Goal: Task Accomplishment & Management: Manage account settings

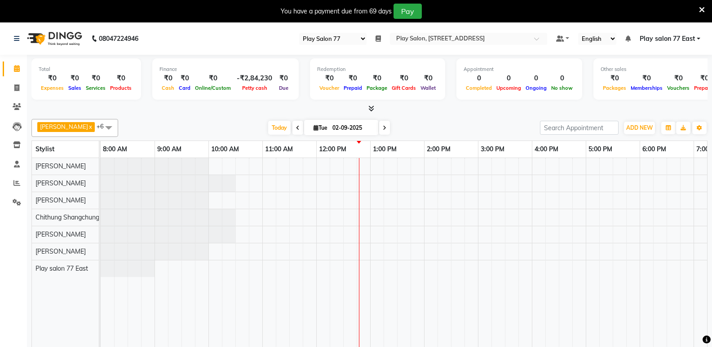
select select "95"
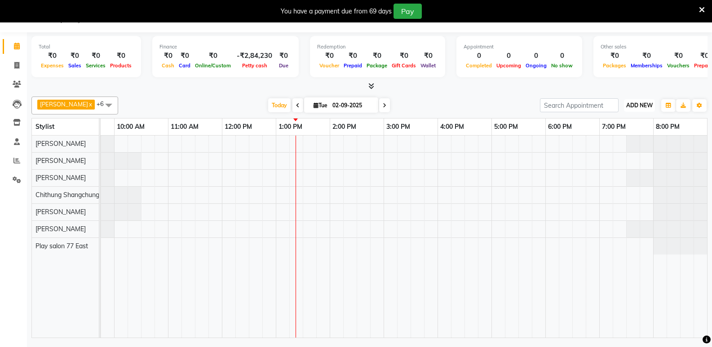
click at [634, 105] on span "ADD NEW" at bounding box center [639, 105] width 26 height 7
click at [617, 122] on button "Add Appointment" at bounding box center [618, 123] width 71 height 12
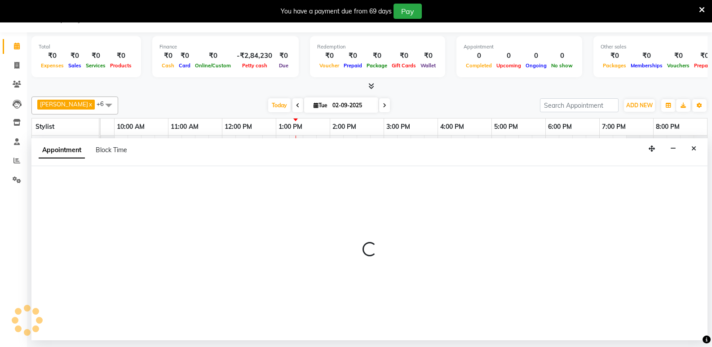
select select "tentative"
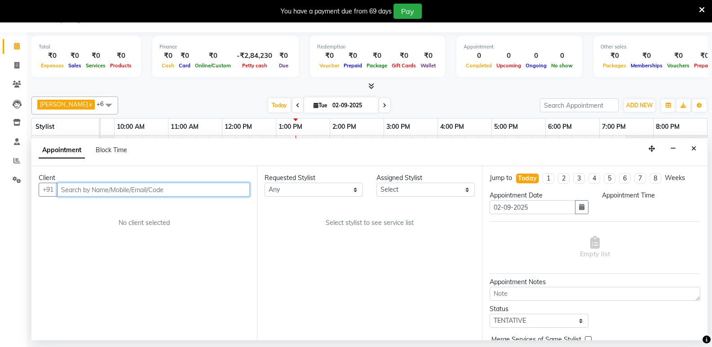
select select "540"
click at [66, 189] on input "text" at bounding box center [153, 190] width 193 height 14
paste input "99000 76965"
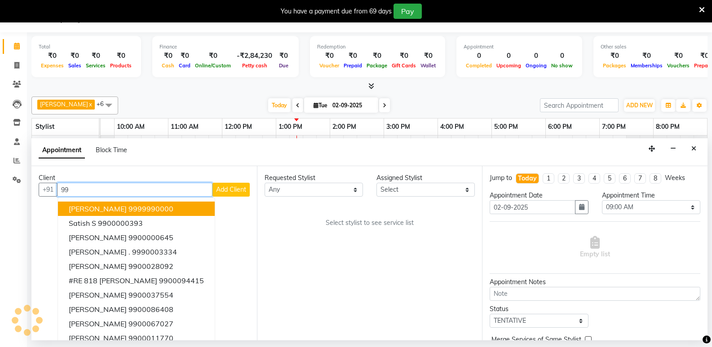
type input "9"
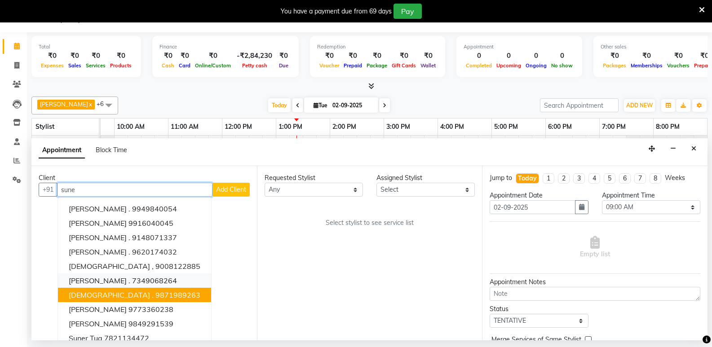
scroll to position [9, 0]
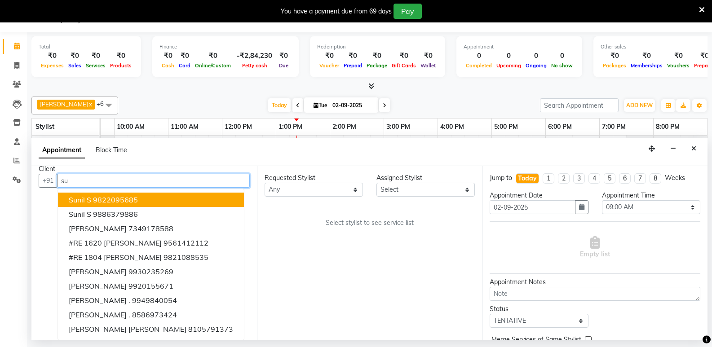
type input "s"
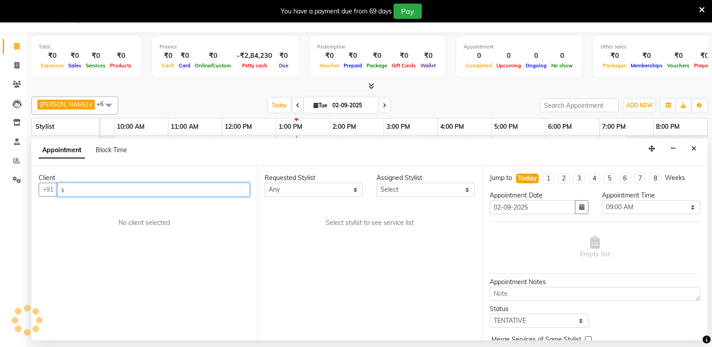
scroll to position [0, 0]
click at [86, 192] on input "text" at bounding box center [153, 190] width 193 height 14
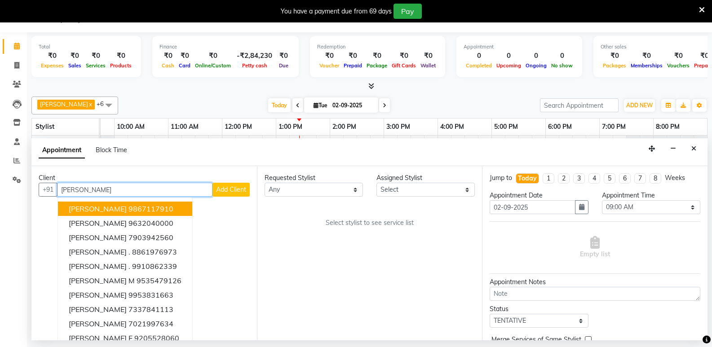
click at [89, 186] on input "[PERSON_NAME]" at bounding box center [134, 190] width 155 height 14
type input "g"
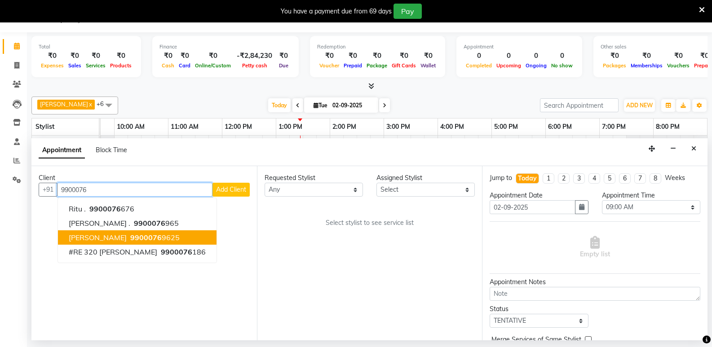
click at [130, 239] on span "9900076" at bounding box center [145, 237] width 31 height 9
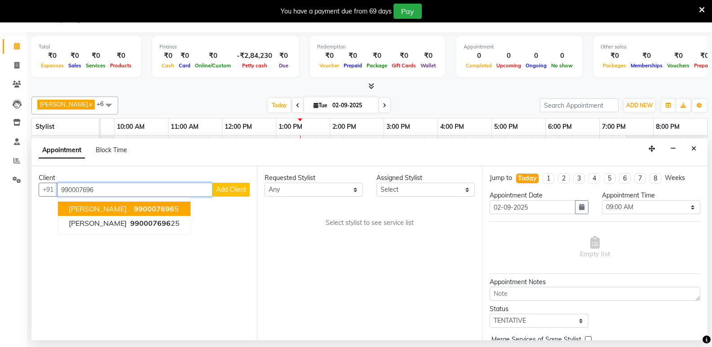
click at [124, 213] on button "[PERSON_NAME] . 990007696 5" at bounding box center [124, 209] width 132 height 14
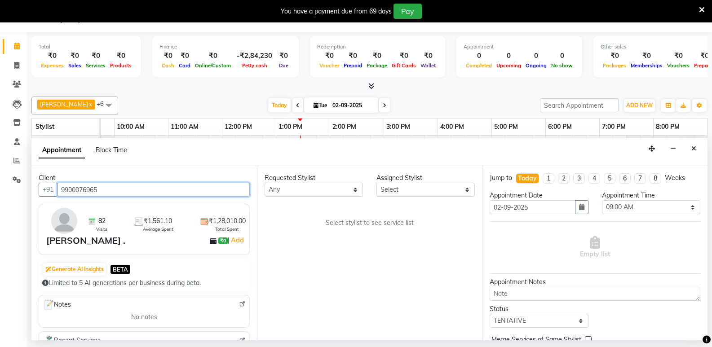
type input "9900076965"
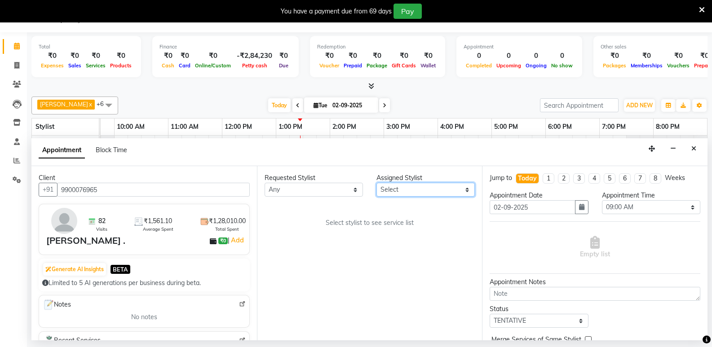
click at [392, 194] on select "Select [PERSON_NAME] Boicy Haokip [PERSON_NAME] Chithung Shangchungla Dawa [PER…" at bounding box center [425, 190] width 98 height 14
select select "84935"
click at [376, 183] on select "Select [PERSON_NAME] Boicy Haokip [PERSON_NAME] Chithung Shangchungla Dawa [PER…" at bounding box center [425, 190] width 98 height 14
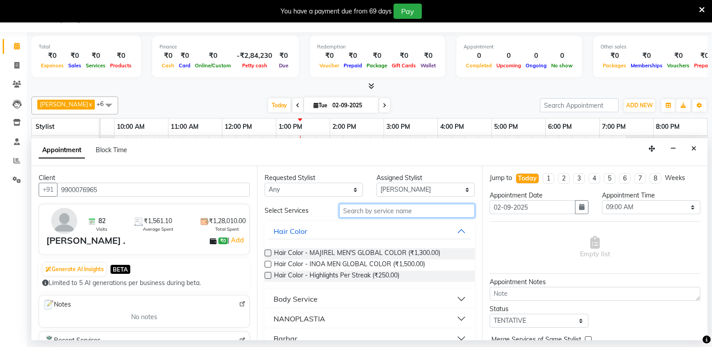
click at [361, 212] on input "text" at bounding box center [407, 211] width 136 height 14
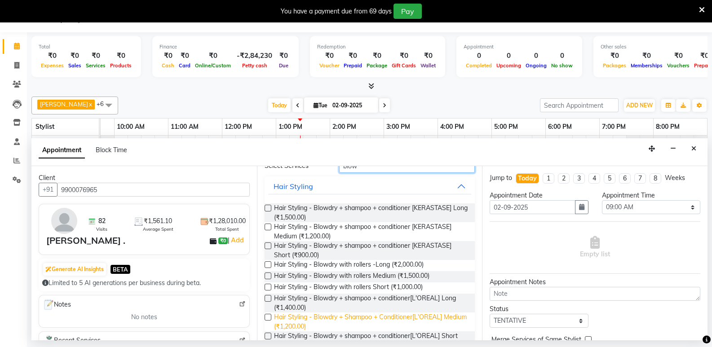
scroll to position [90, 0]
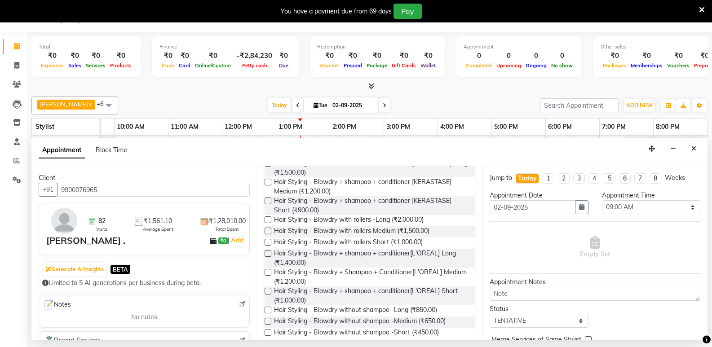
type input "blow"
click at [267, 273] on label at bounding box center [268, 272] width 7 height 7
click at [267, 273] on input "checkbox" at bounding box center [268, 273] width 6 height 6
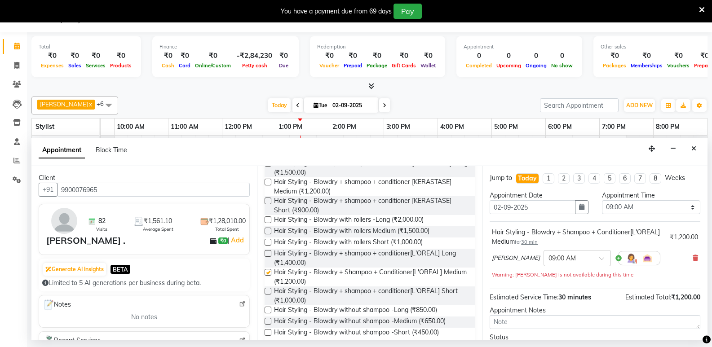
checkbox input "false"
click at [560, 251] on div "× 09:00 AM" at bounding box center [576, 258] width 67 height 16
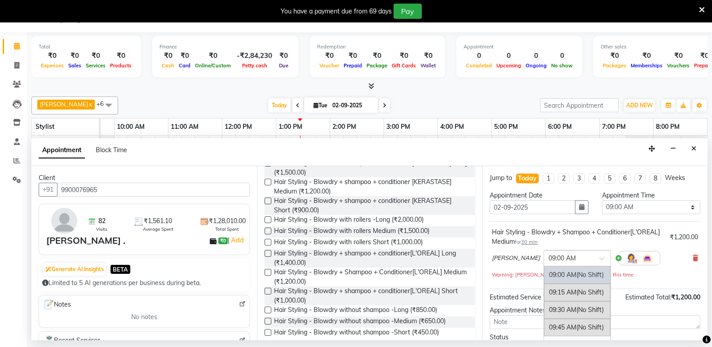
click at [557, 261] on input "text" at bounding box center [568, 257] width 40 height 9
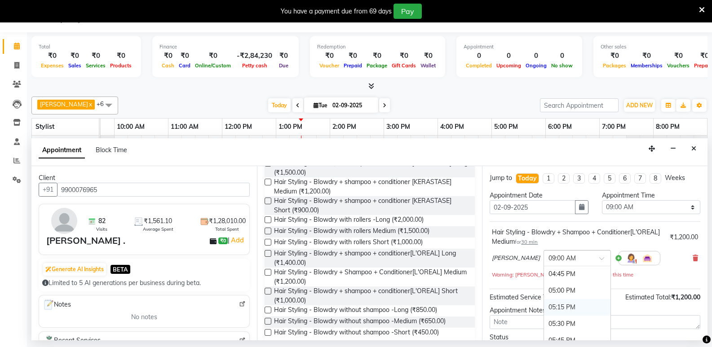
scroll to position [539, 0]
click at [550, 273] on div "05:00 PM" at bounding box center [577, 271] width 66 height 17
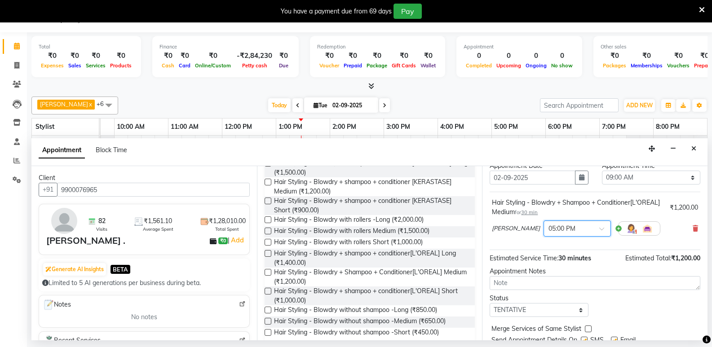
scroll to position [45, 0]
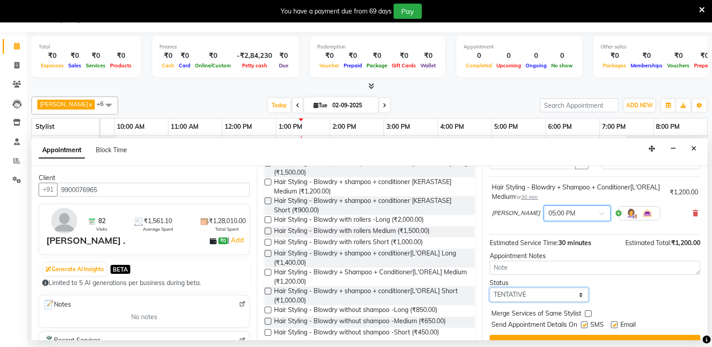
drag, startPoint x: 530, startPoint y: 294, endPoint x: 542, endPoint y: 296, distance: 12.3
click at [530, 293] on select "Select TENTATIVE CONFIRM CHECK-IN UPCOMING" at bounding box center [539, 295] width 98 height 14
select select "upcoming"
click at [490, 288] on select "Select TENTATIVE CONFIRM CHECK-IN UPCOMING" at bounding box center [539, 295] width 98 height 14
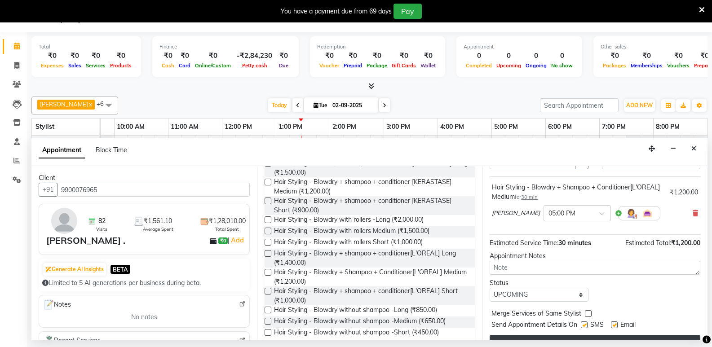
click at [599, 336] on button "Book" at bounding box center [595, 343] width 211 height 16
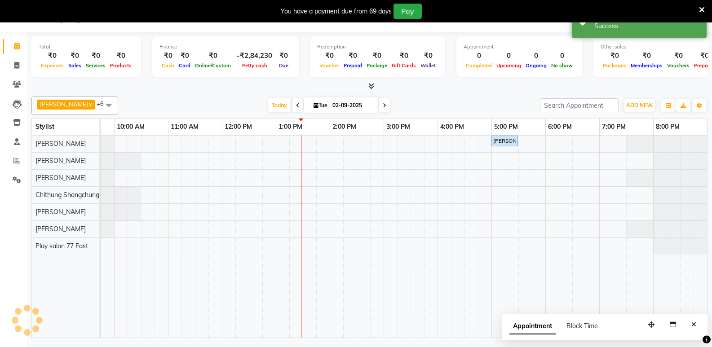
scroll to position [0, 0]
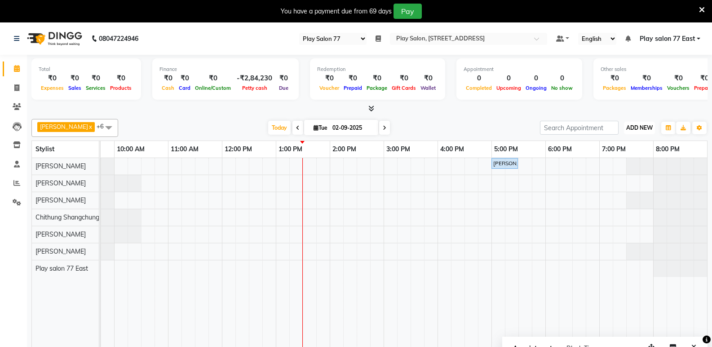
click at [637, 126] on span "ADD NEW" at bounding box center [639, 127] width 26 height 7
click at [617, 145] on button "Add Appointment" at bounding box center [618, 145] width 71 height 12
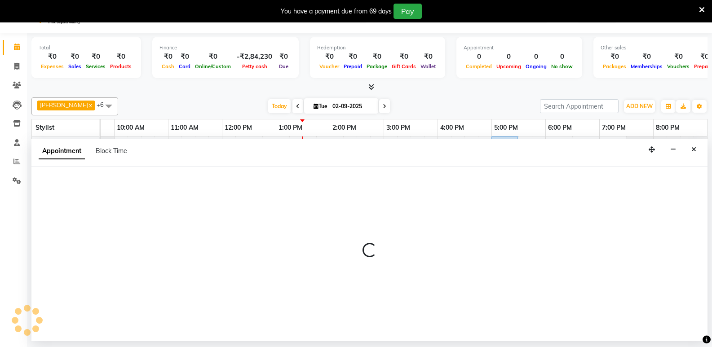
scroll to position [22, 0]
select select "tentative"
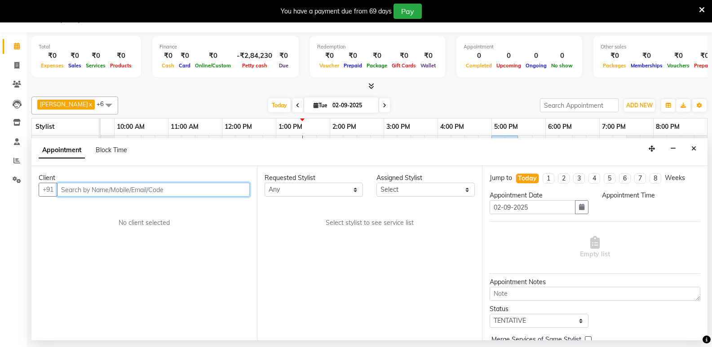
select select "540"
click at [131, 191] on input "text" at bounding box center [153, 190] width 193 height 14
paste input "95918 92929"
type input "9"
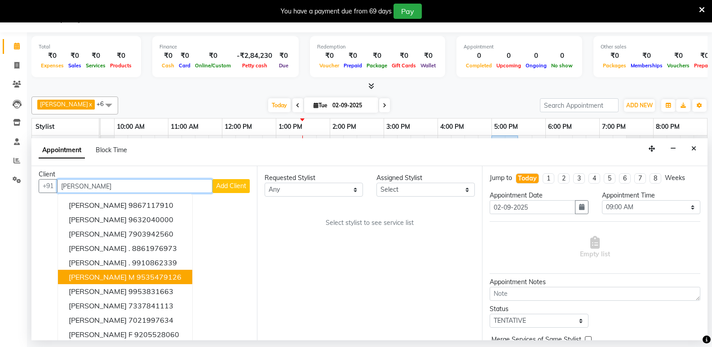
scroll to position [0, 0]
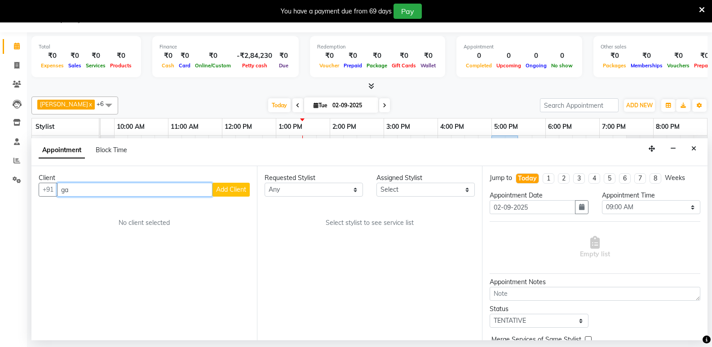
type input "g"
click at [78, 194] on input "text" at bounding box center [153, 190] width 193 height 14
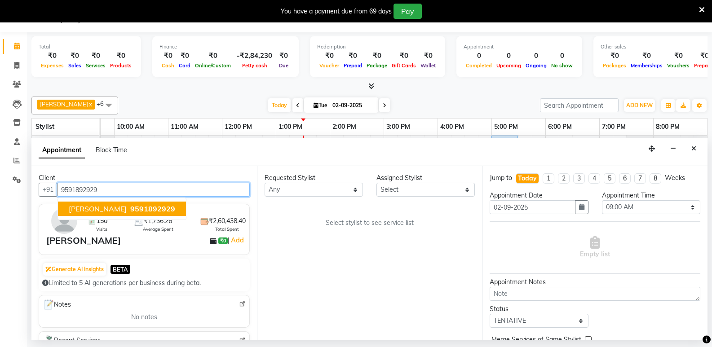
click at [115, 210] on button "[PERSON_NAME] 9591892929" at bounding box center [122, 209] width 128 height 14
type input "9591892929"
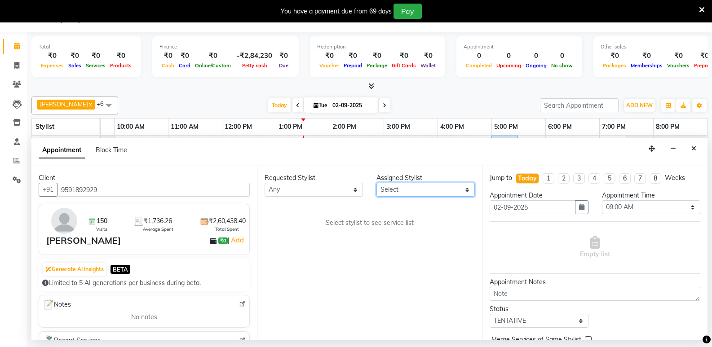
click at [382, 190] on select "Select [PERSON_NAME] Boicy Haokip [PERSON_NAME] Chithung Shangchungla Dawa [PER…" at bounding box center [425, 190] width 98 height 14
select select "84936"
click at [376, 183] on select "Select [PERSON_NAME] Boicy Haokip [PERSON_NAME] Chithung Shangchungla Dawa [PER…" at bounding box center [425, 190] width 98 height 14
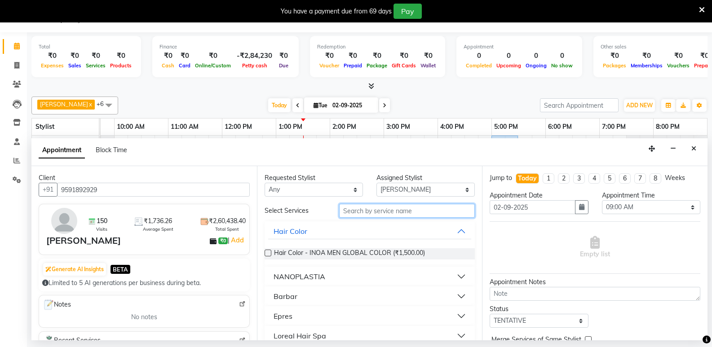
click at [357, 213] on input "text" at bounding box center [407, 211] width 136 height 14
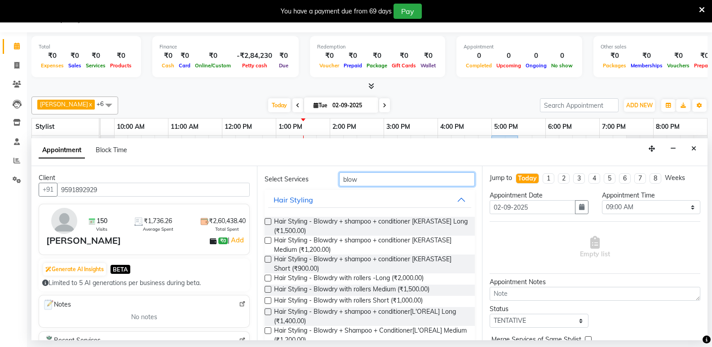
scroll to position [90, 0]
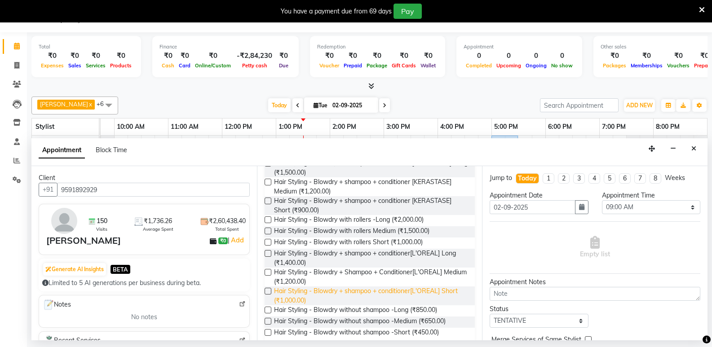
type input "blow"
click at [269, 271] on label at bounding box center [268, 272] width 7 height 7
click at [269, 271] on input "checkbox" at bounding box center [268, 273] width 6 height 6
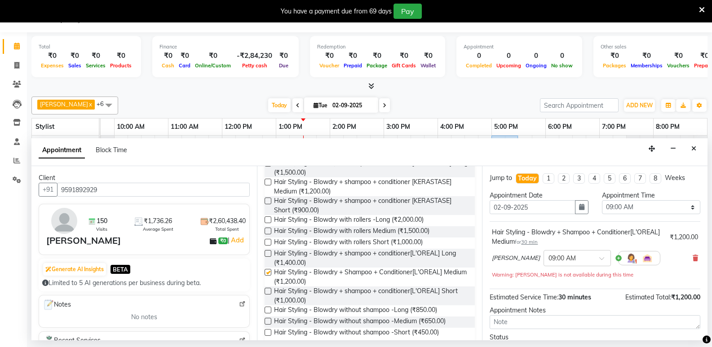
checkbox input "false"
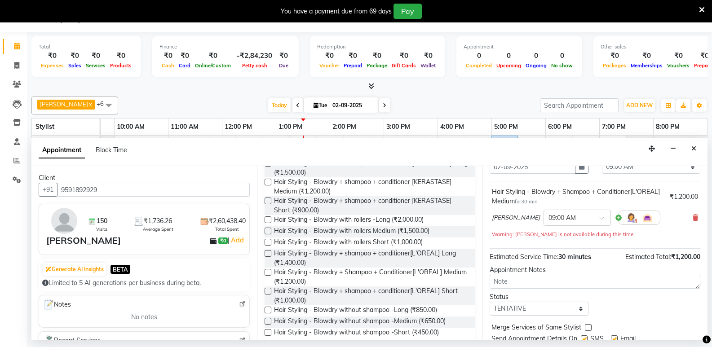
scroll to position [72, 0]
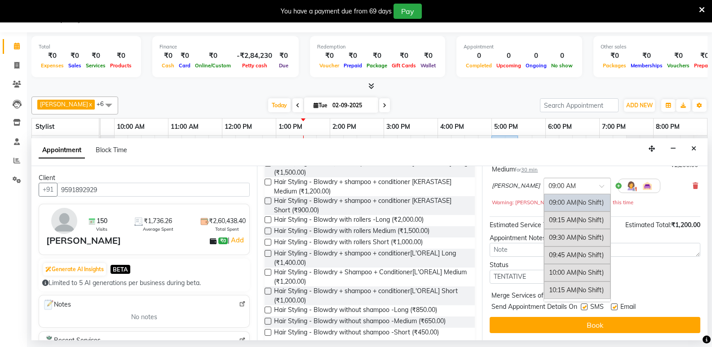
click at [562, 180] on div "× 09:00 AM" at bounding box center [576, 186] width 67 height 16
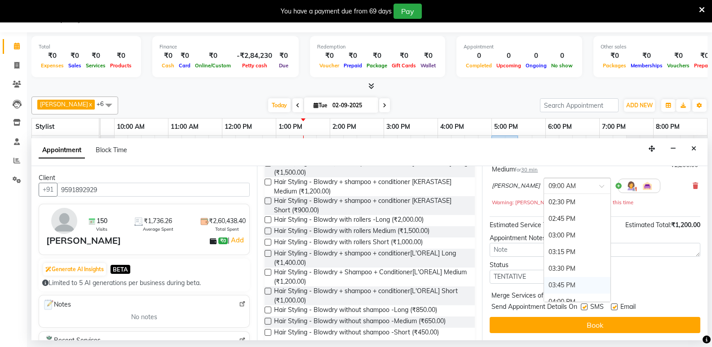
scroll to position [359, 0]
click at [549, 212] on div "02:30 PM" at bounding box center [577, 214] width 66 height 17
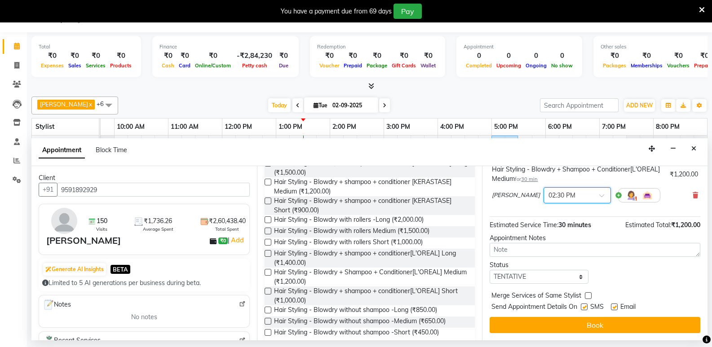
scroll to position [63, 0]
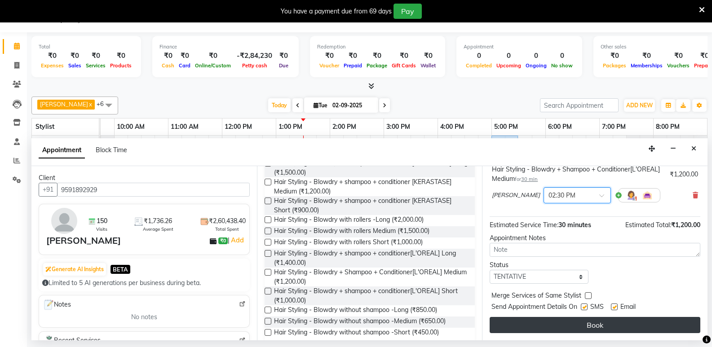
click at [591, 322] on button "Book" at bounding box center [595, 325] width 211 height 16
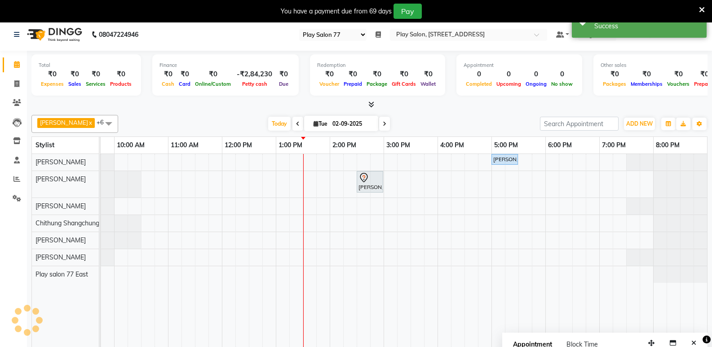
scroll to position [0, 0]
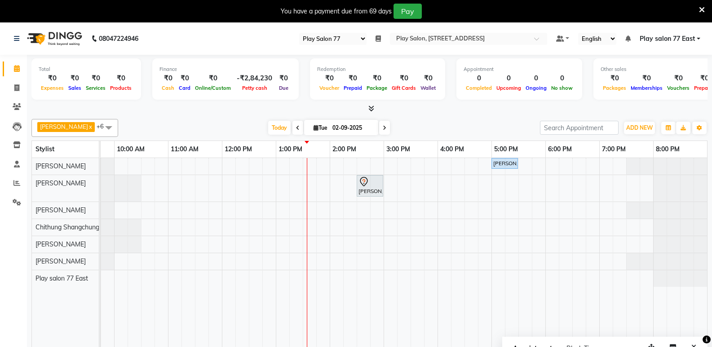
click at [378, 36] on icon at bounding box center [377, 38] width 5 height 6
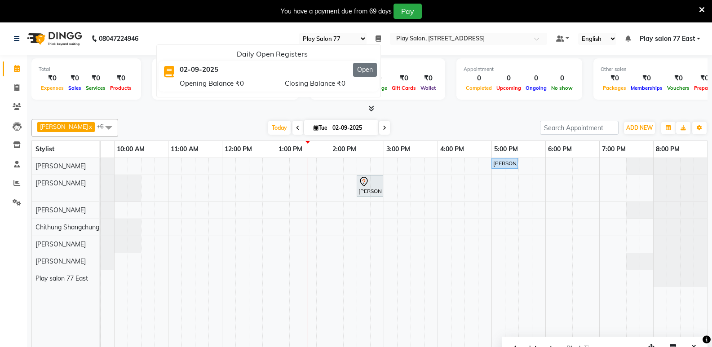
click at [365, 71] on button "Open" at bounding box center [365, 70] width 24 height 14
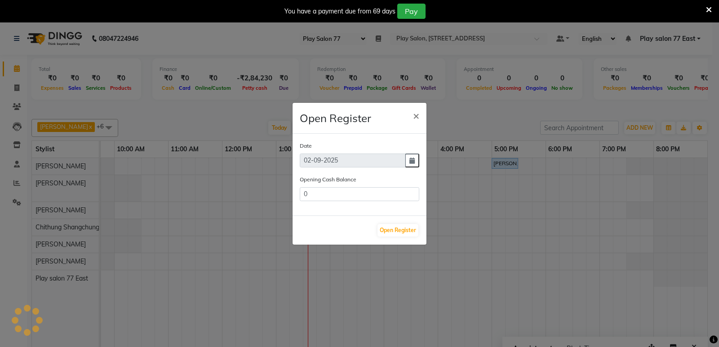
type input "91453"
click at [394, 231] on button "Open Register" at bounding box center [397, 230] width 41 height 13
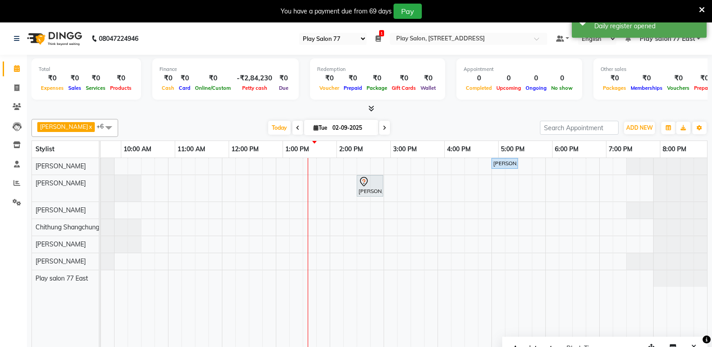
scroll to position [0, 88]
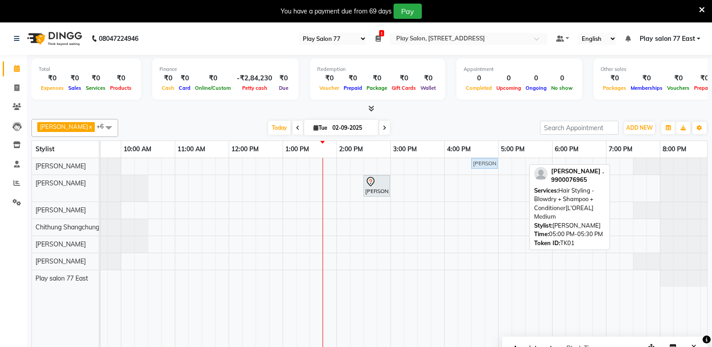
drag, startPoint x: 513, startPoint y: 163, endPoint x: 491, endPoint y: 166, distance: 22.1
click at [13, 166] on div "[PERSON_NAME] ., TK01, 05:00 PM-05:30 PM, Hair Styling - Blowdry + Shampoo + Co…" at bounding box center [13, 166] width 0 height 16
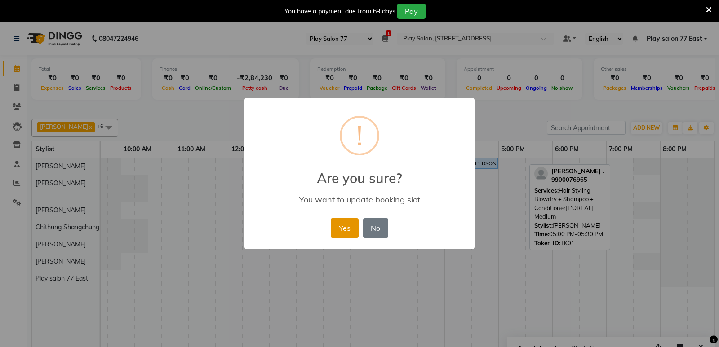
click at [348, 227] on button "Yes" at bounding box center [344, 228] width 27 height 20
